Goal: Task Accomplishment & Management: Complete application form

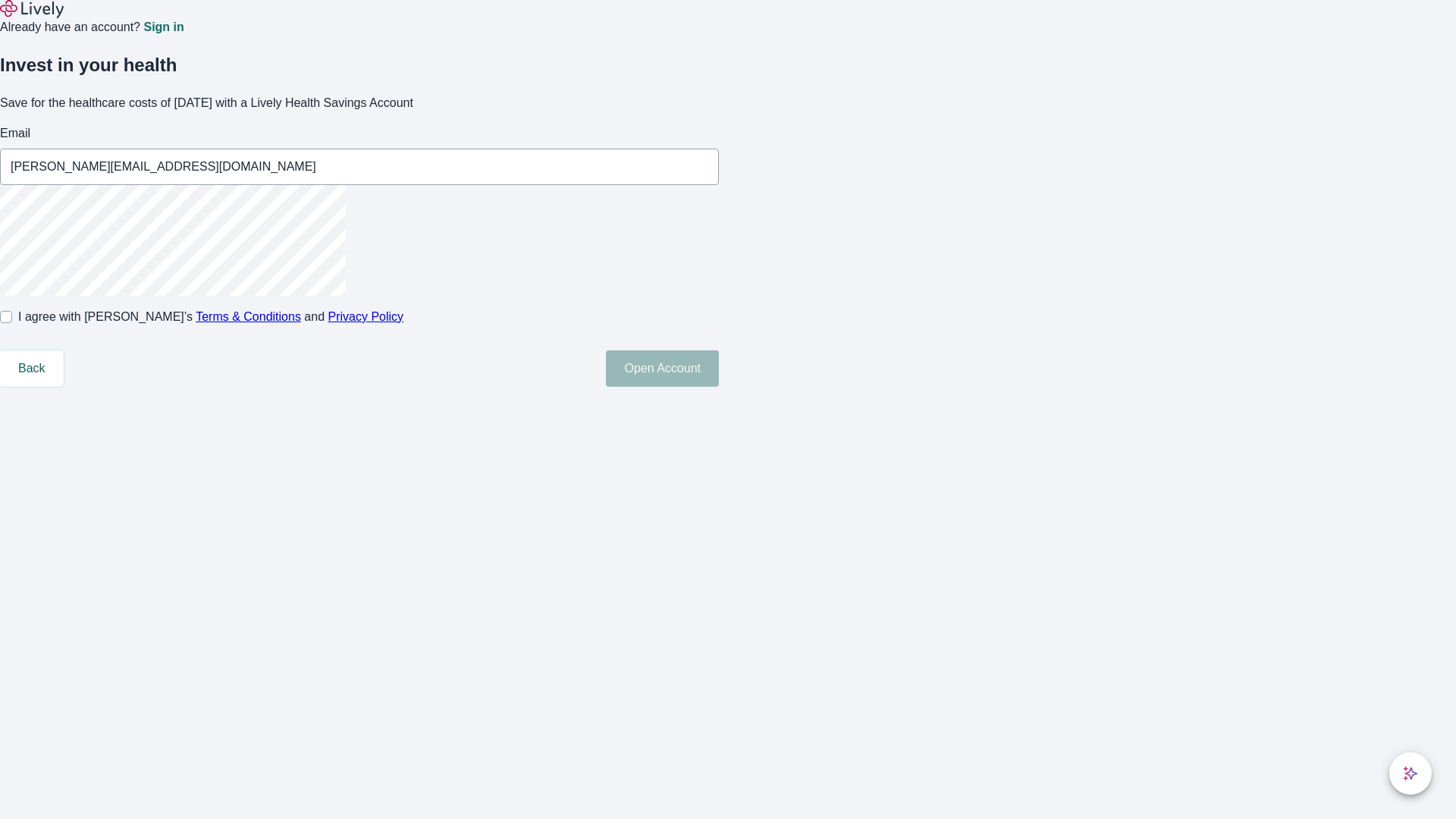
click at [12, 323] on input "I agree with Lively’s Terms & Conditions and Privacy Policy" at bounding box center [6, 317] width 12 height 12
checkbox input "true"
click at [719, 387] on button "Open Account" at bounding box center [662, 368] width 113 height 36
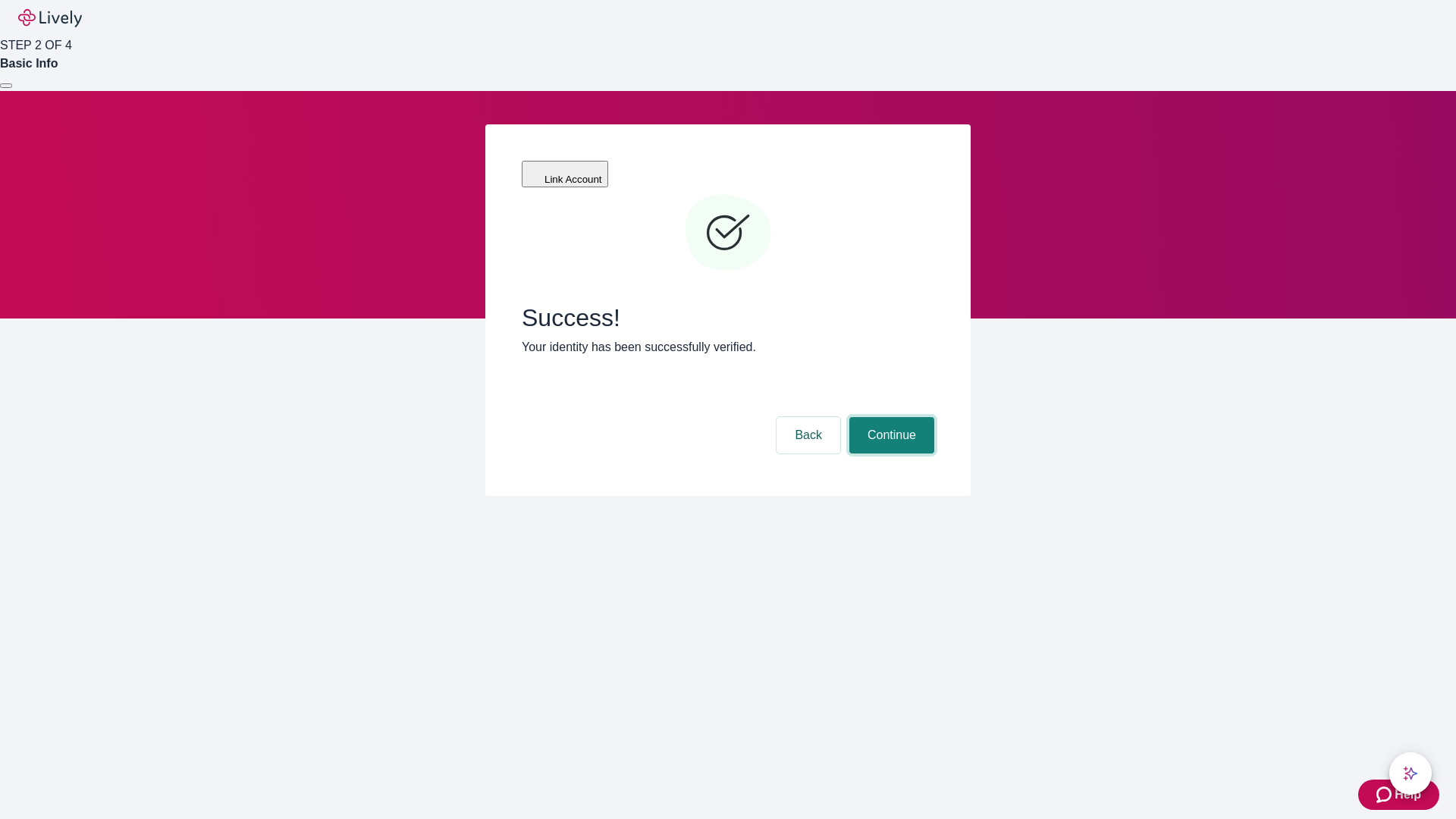
click at [890, 417] on button "Continue" at bounding box center [892, 435] width 85 height 36
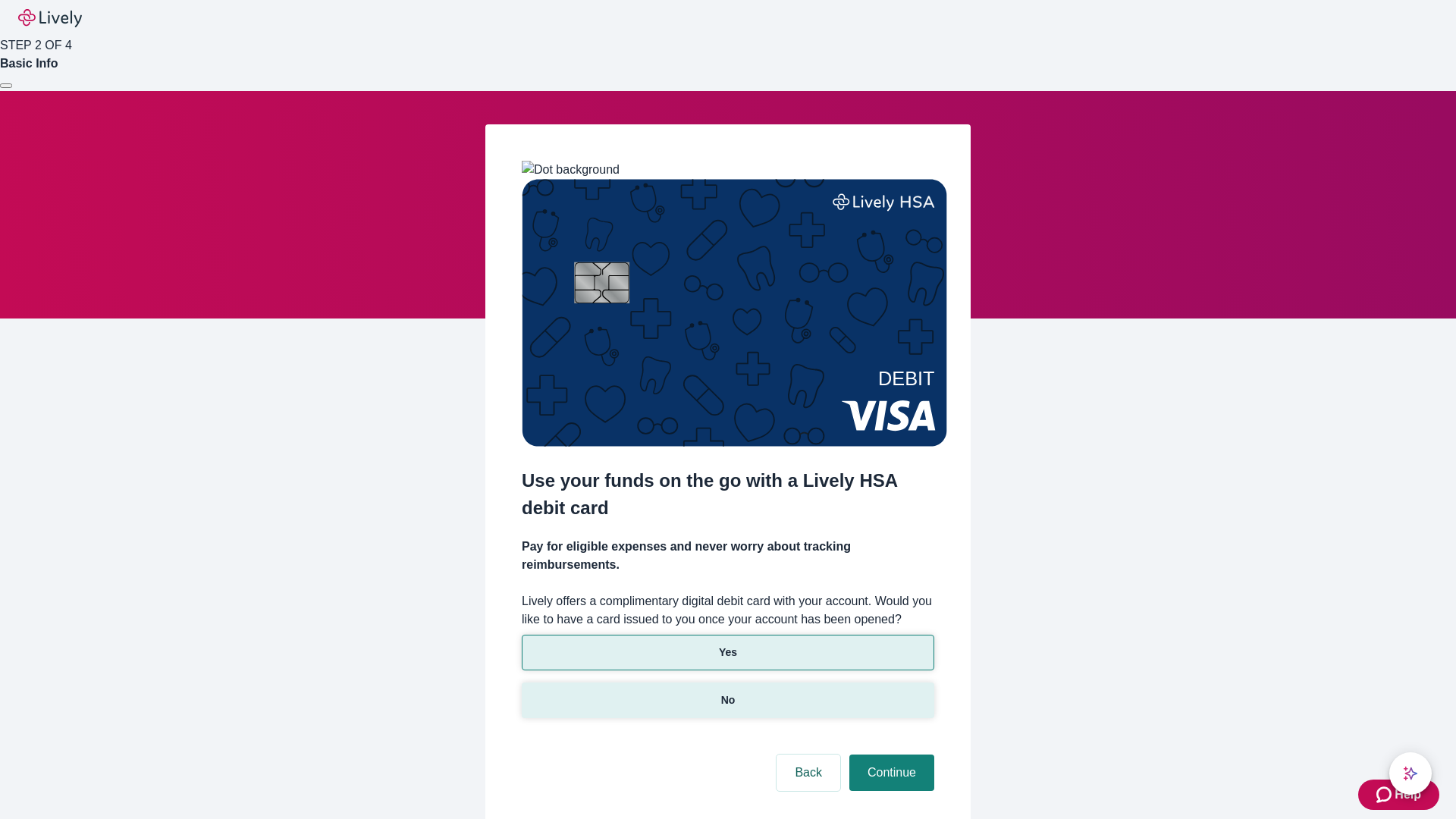
click at [727, 692] on p "No" at bounding box center [728, 700] width 15 height 16
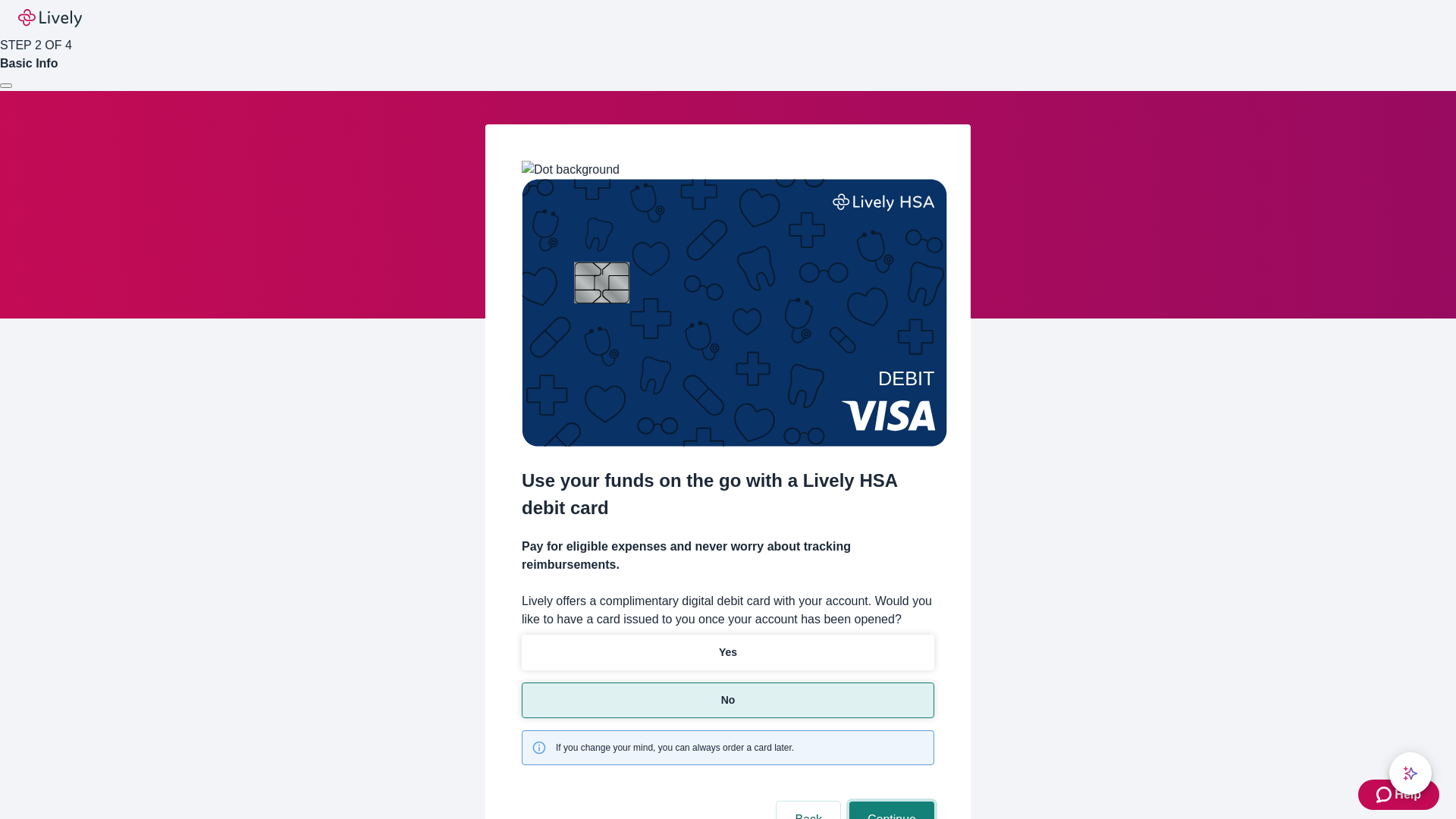
click at [890, 801] on button "Continue" at bounding box center [892, 819] width 85 height 36
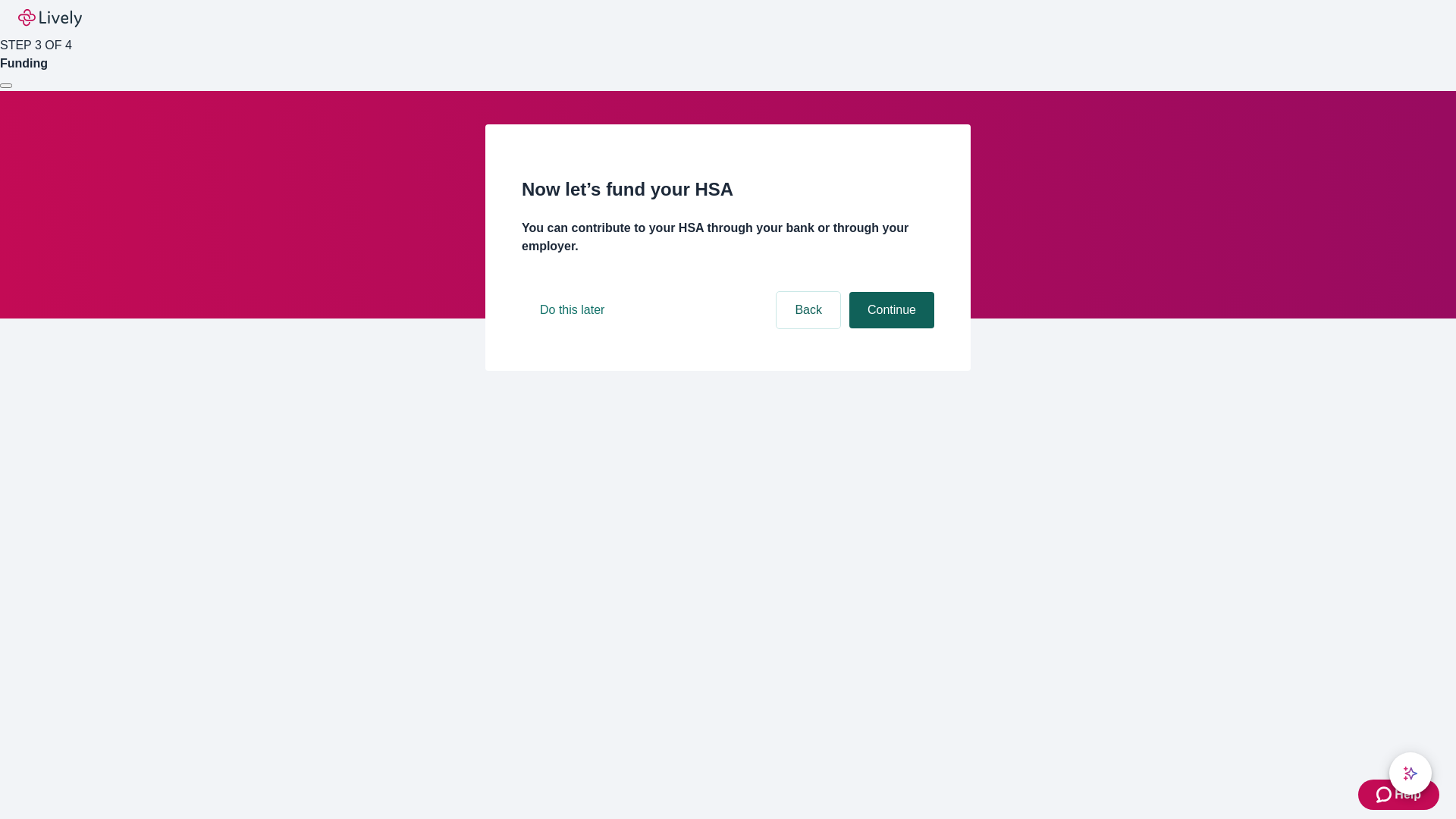
click at [890, 328] on button "Continue" at bounding box center [892, 309] width 85 height 36
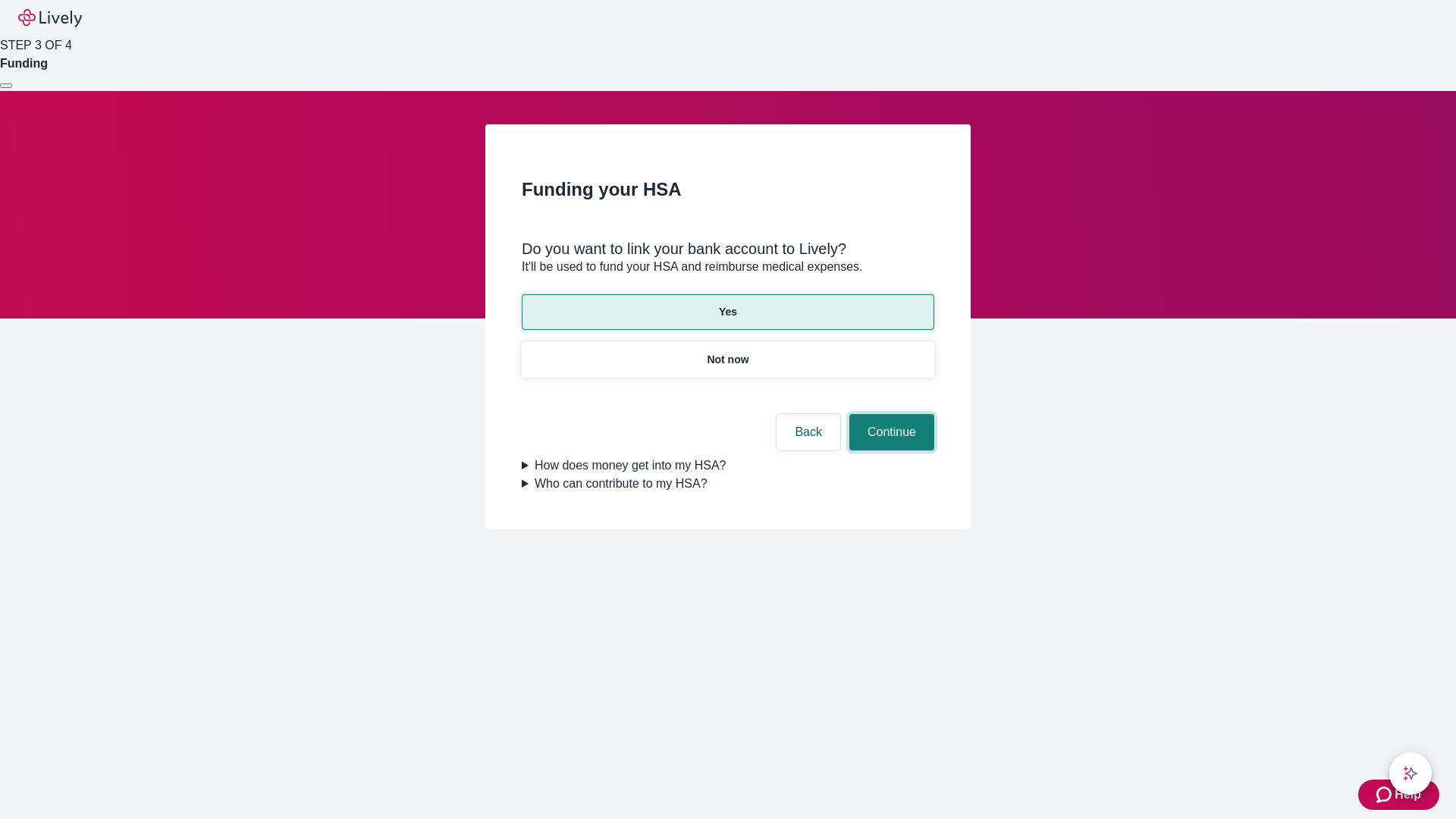
click at [890, 414] on button "Continue" at bounding box center [892, 432] width 85 height 36
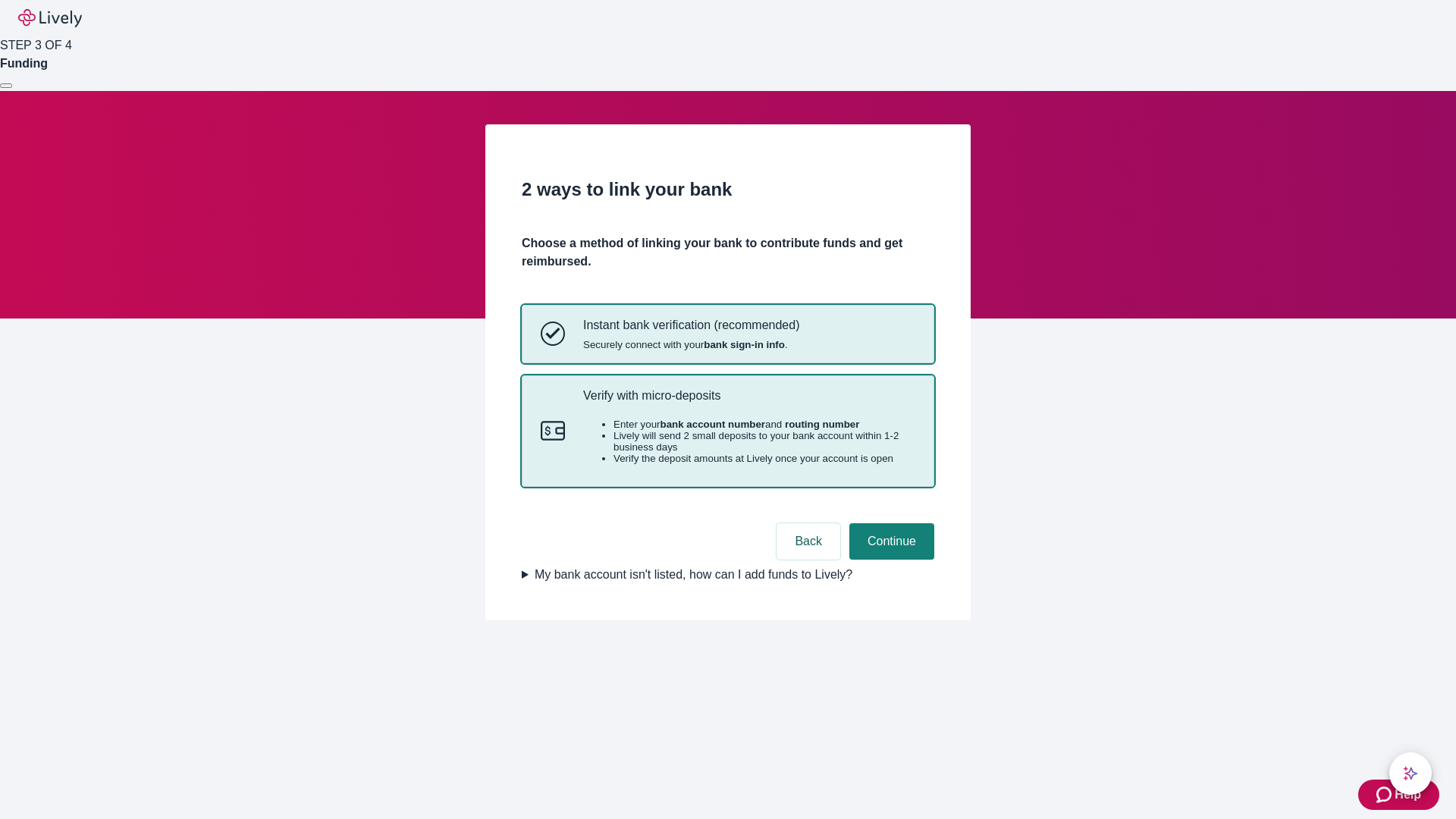
click at [748, 402] on p "Verify with micro-deposits" at bounding box center [749, 395] width 332 height 15
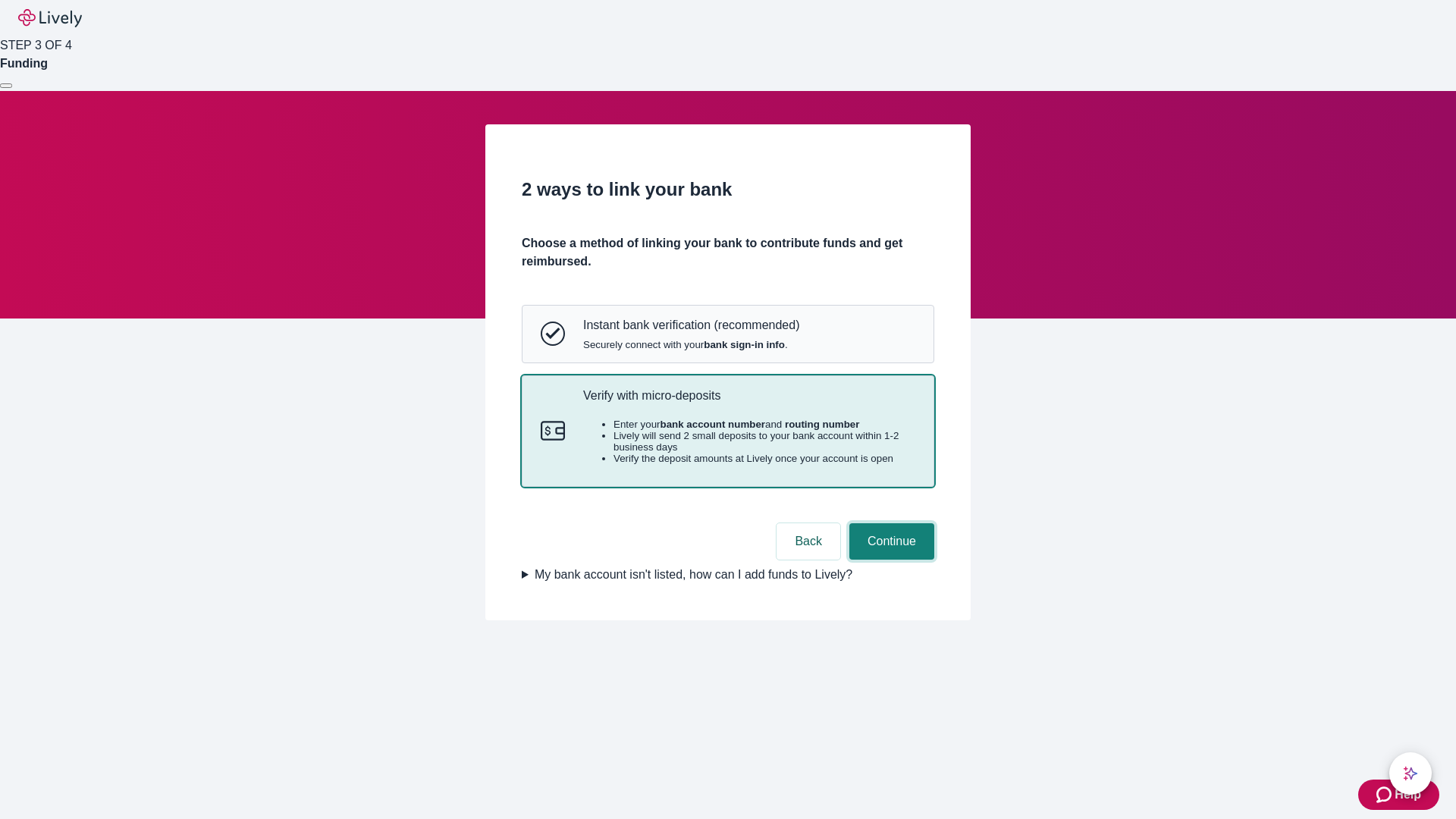
click at [890, 559] on button "Continue" at bounding box center [892, 541] width 85 height 36
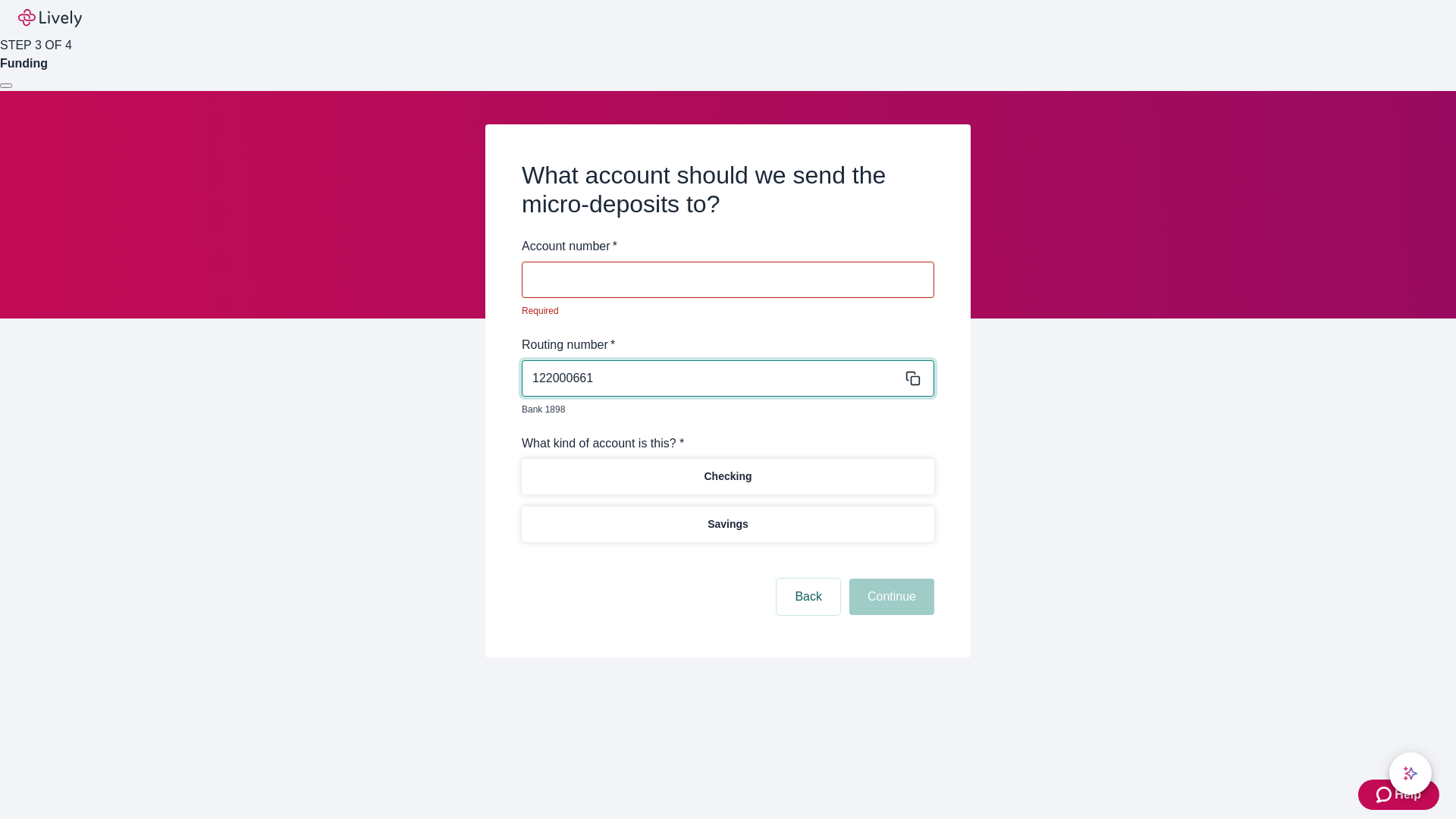
type input "122000661"
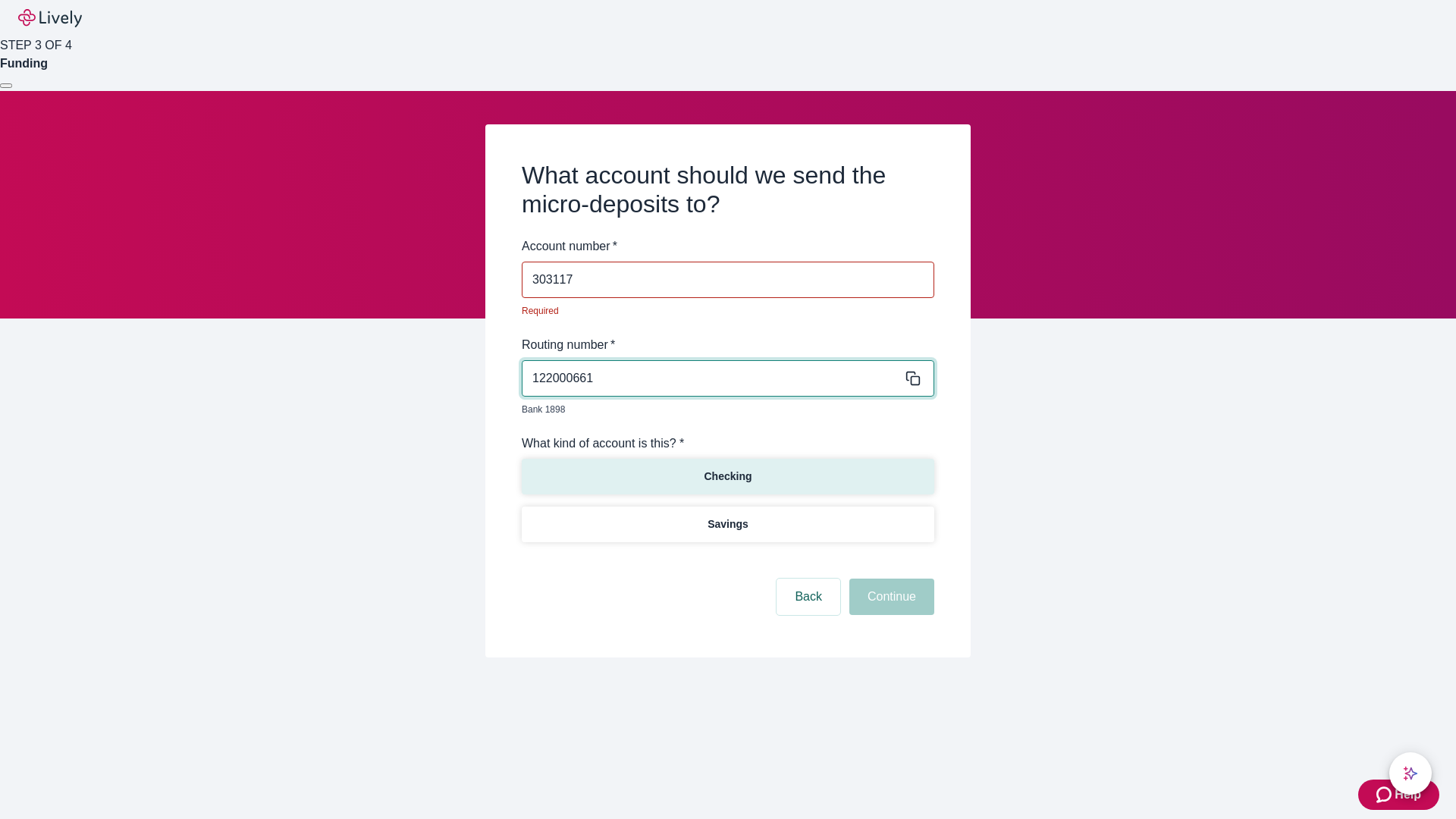
type input "303117"
click at [727, 469] on p "Checking" at bounding box center [728, 476] width 48 height 16
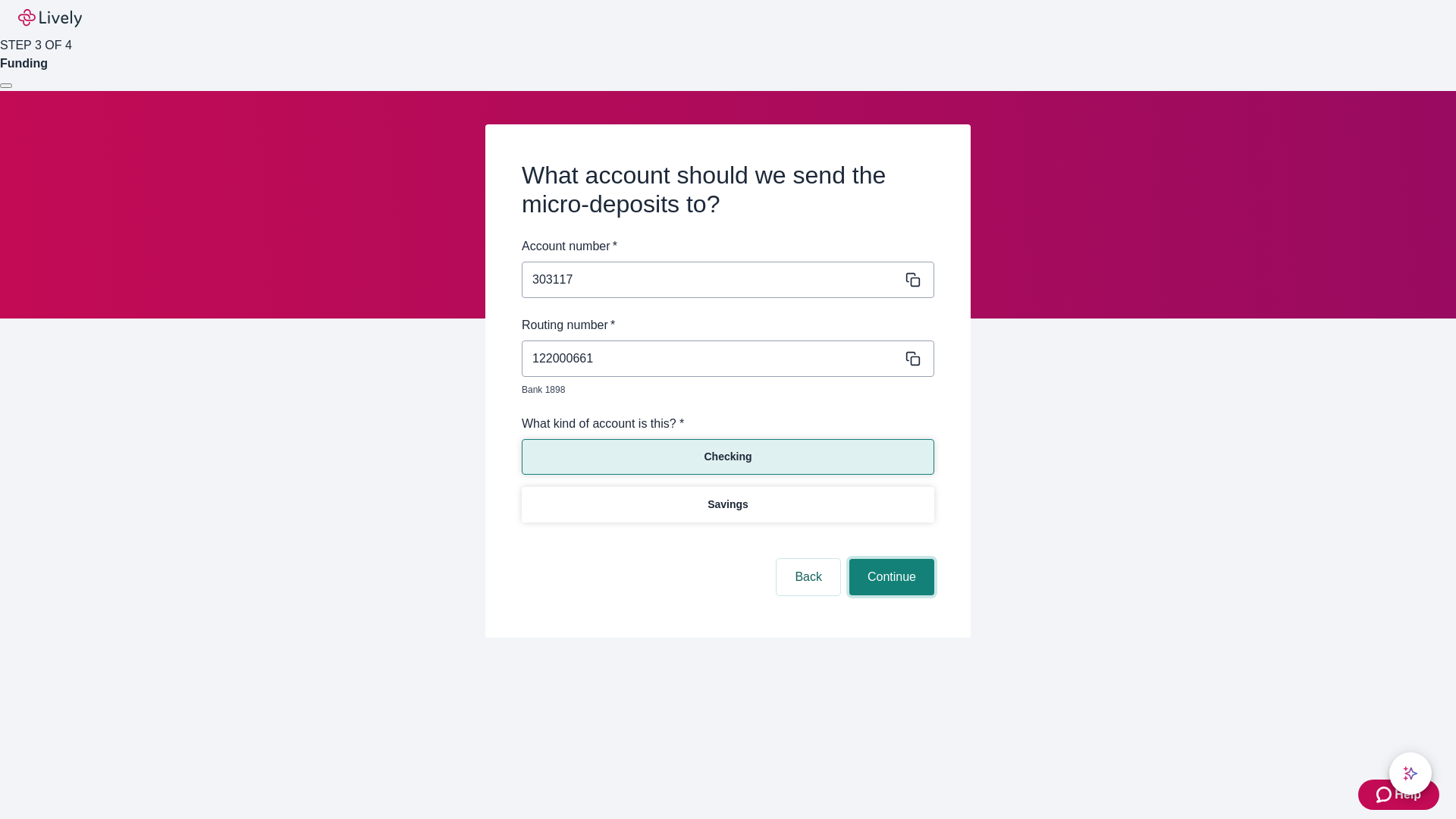
click at [890, 559] on button "Continue" at bounding box center [892, 576] width 85 height 36
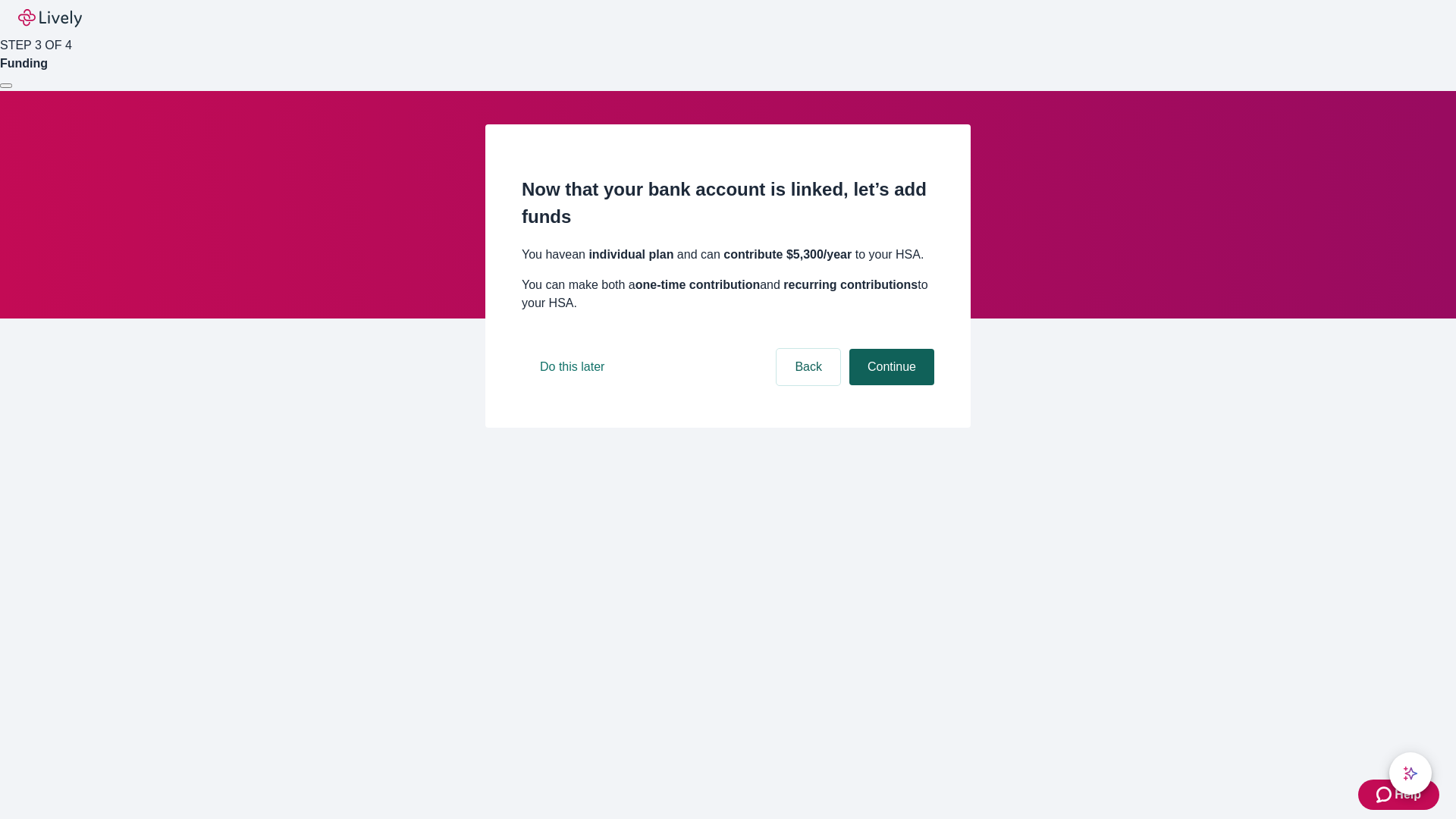
click at [890, 385] on button "Continue" at bounding box center [892, 367] width 85 height 36
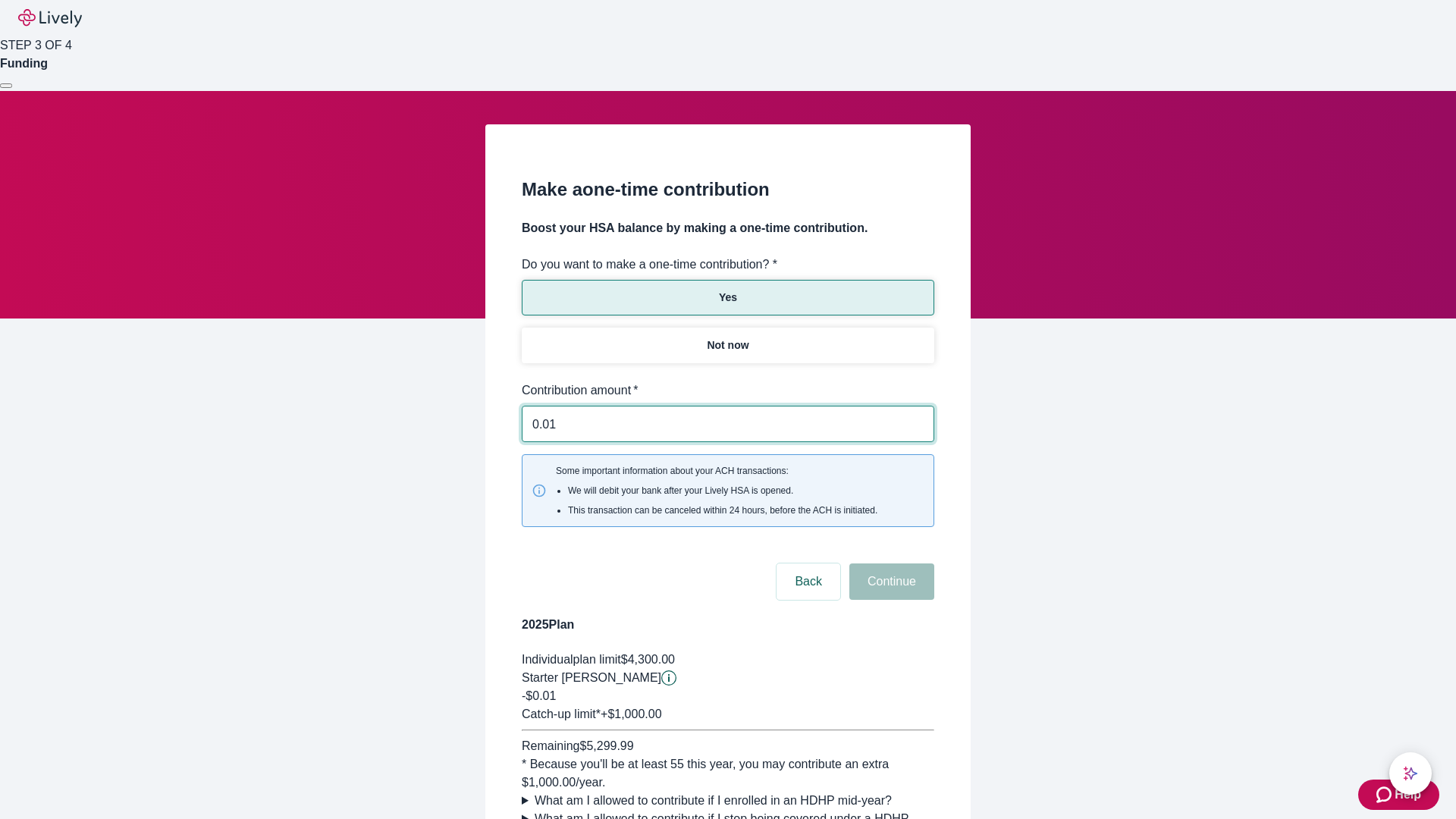
type input "0.01"
click at [890, 563] on button "Continue" at bounding box center [892, 581] width 85 height 36
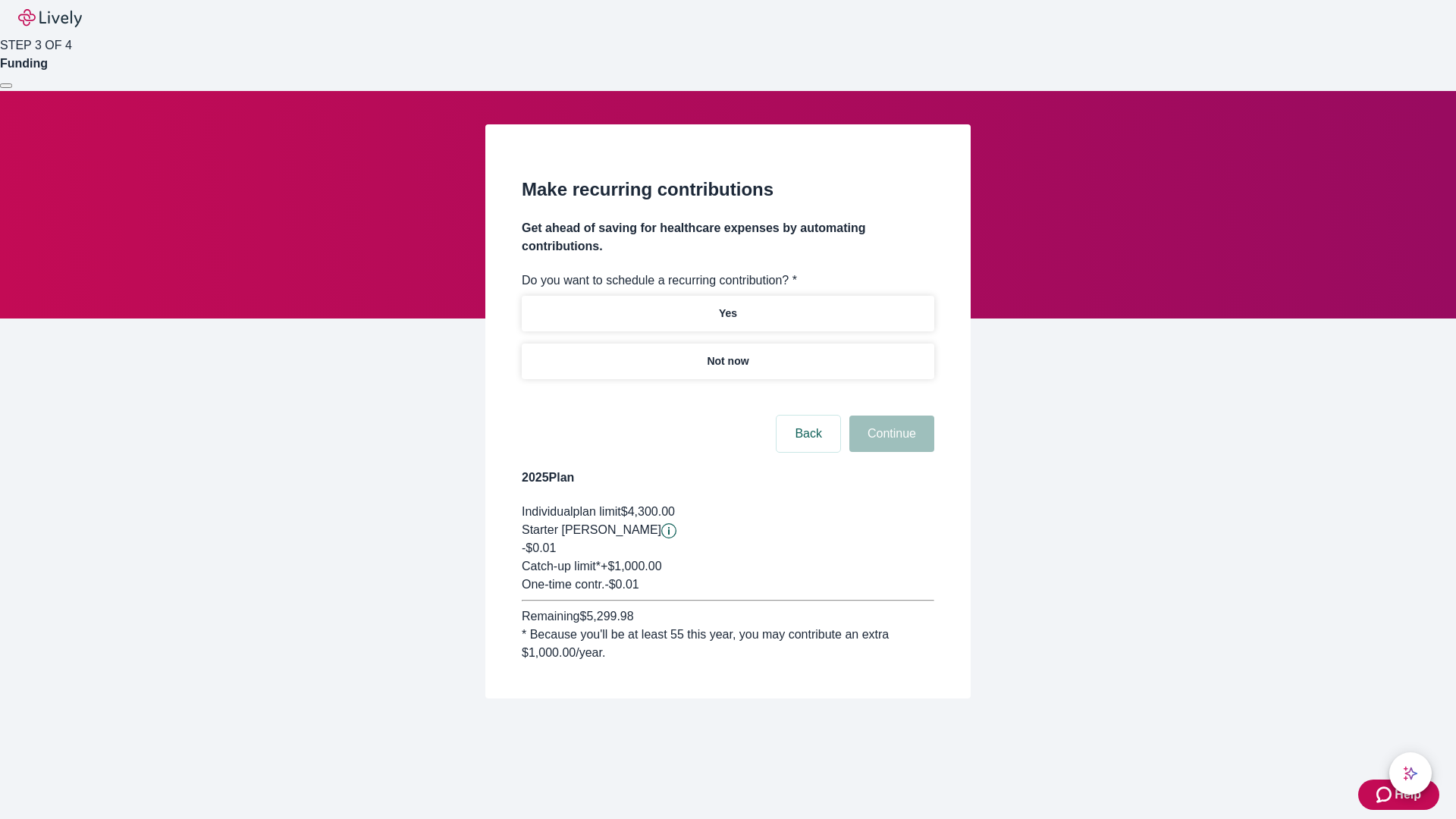
click at [727, 353] on p "Not now" at bounding box center [728, 361] width 42 height 16
click at [890, 415] on button "Continue" at bounding box center [892, 433] width 85 height 36
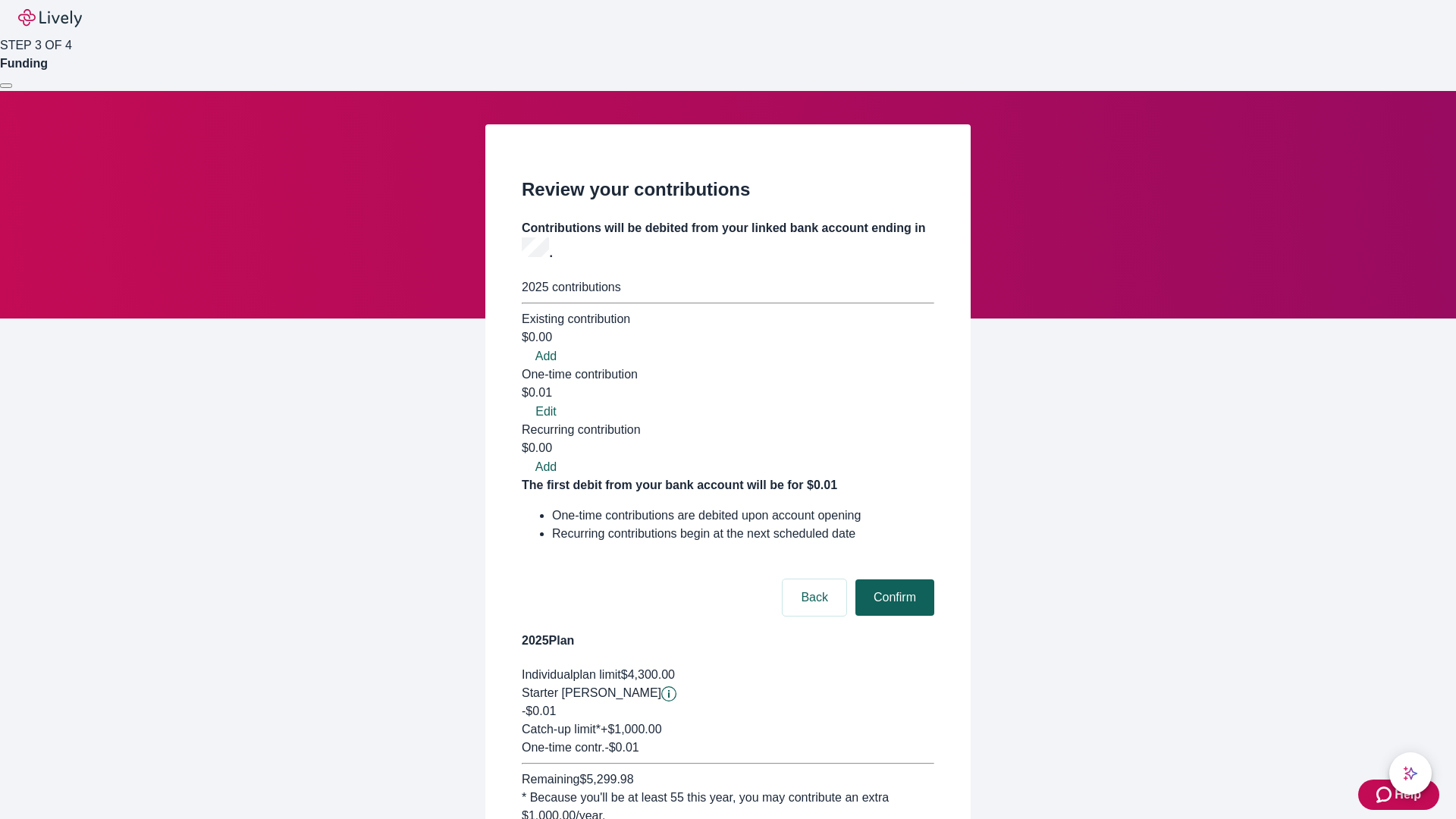
click at [893, 579] on button "Confirm" at bounding box center [895, 597] width 79 height 36
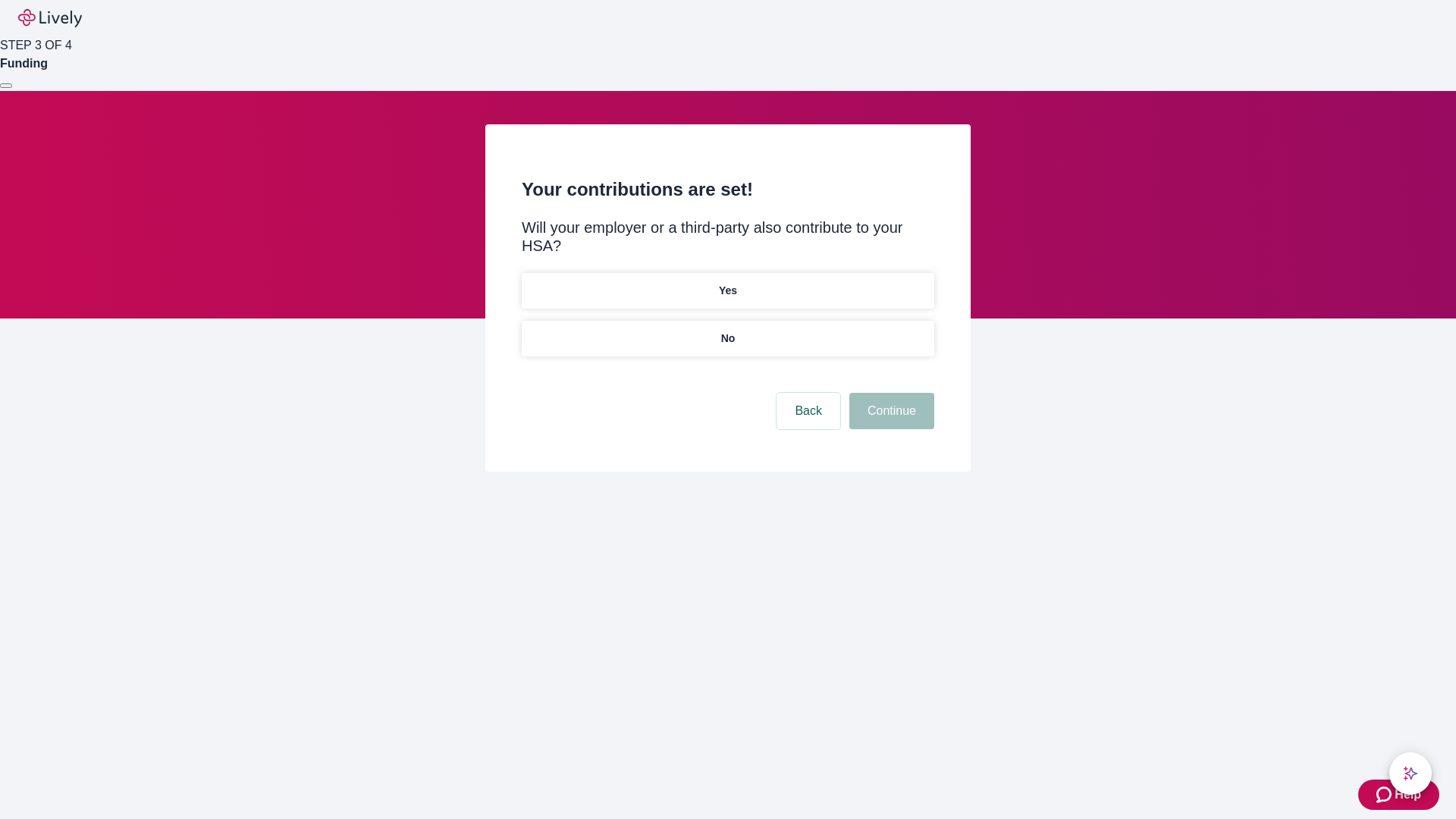
click at [727, 330] on p "No" at bounding box center [728, 338] width 15 height 16
click at [890, 393] on button "Continue" at bounding box center [892, 411] width 85 height 36
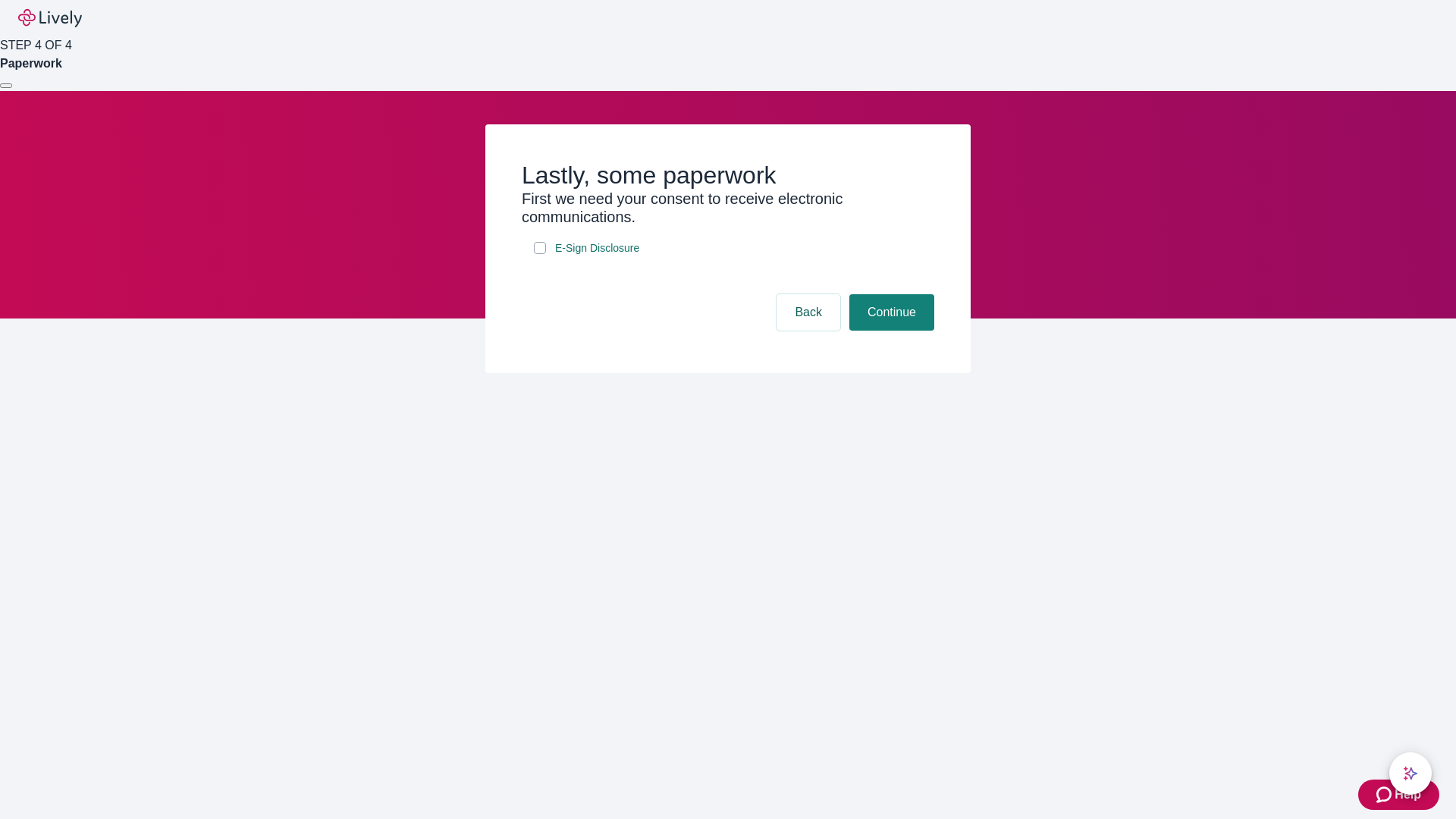
click at [540, 254] on input "E-Sign Disclosure" at bounding box center [540, 248] width 12 height 12
checkbox input "true"
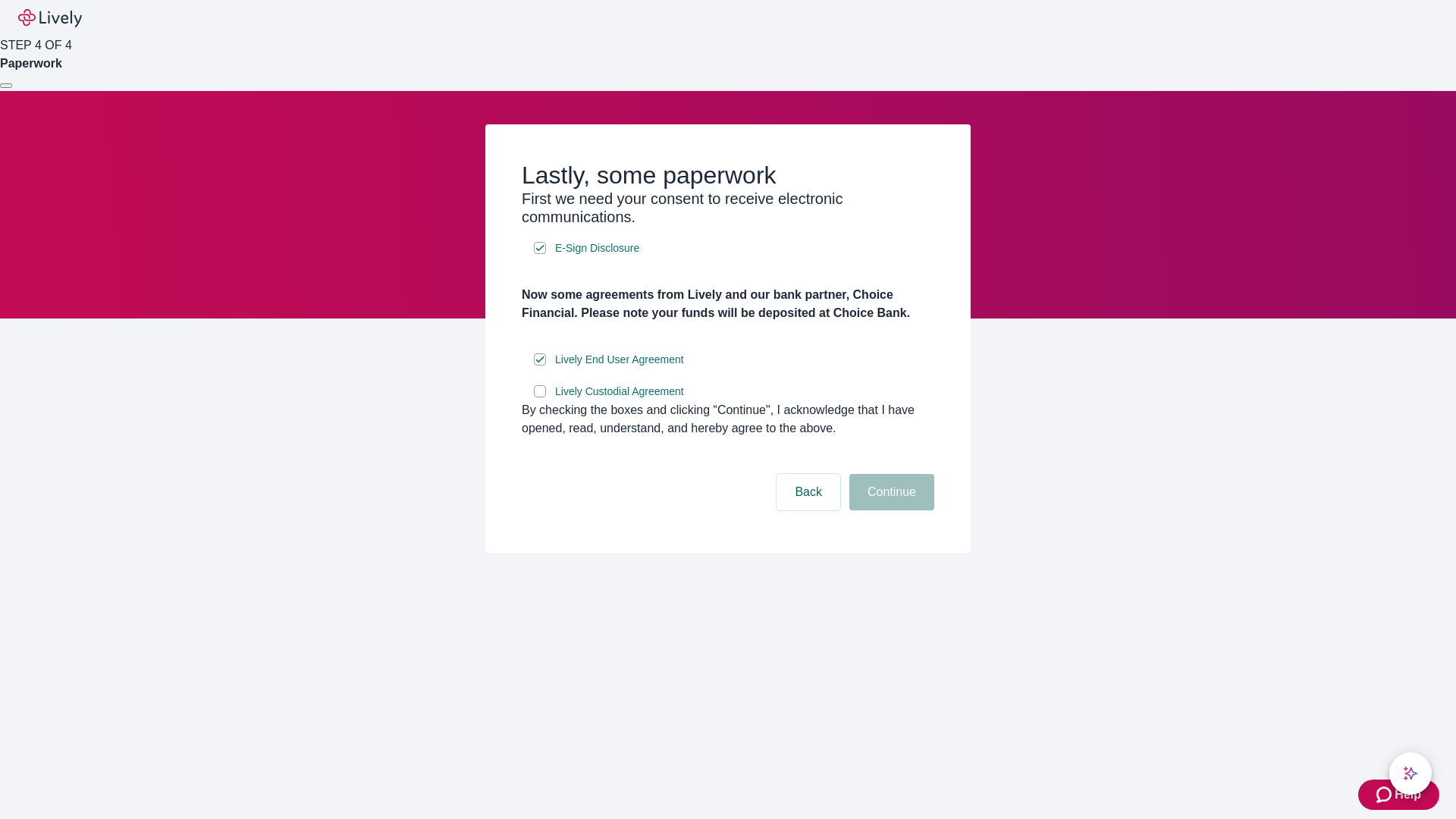
click at [540, 398] on input "Lively Custodial Agreement" at bounding box center [540, 391] width 12 height 12
checkbox input "true"
click at [890, 510] on button "Continue" at bounding box center [892, 492] width 85 height 36
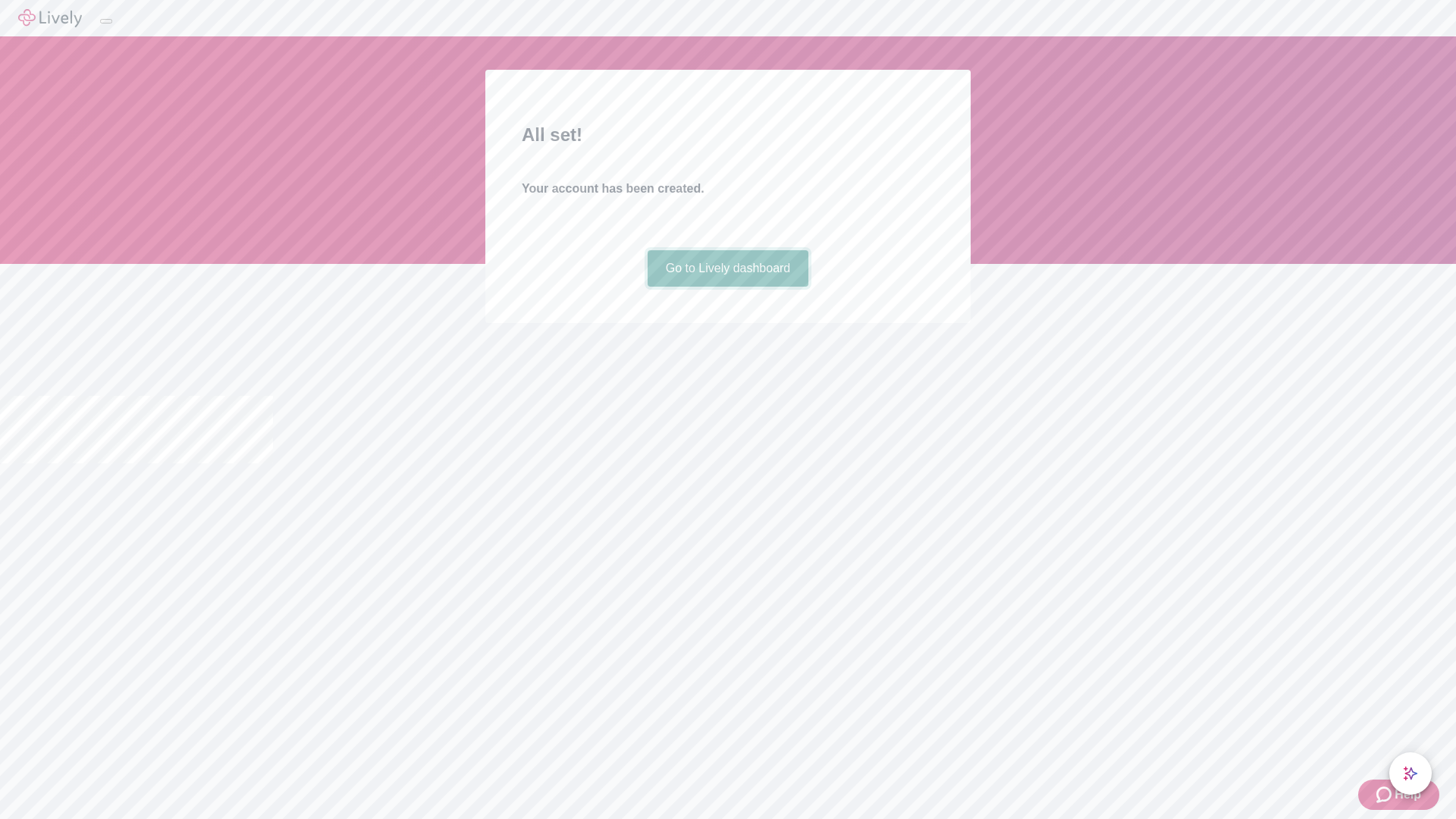
click at [727, 287] on link "Go to Lively dashboard" at bounding box center [728, 268] width 162 height 36
